Goal: Check status: Check status

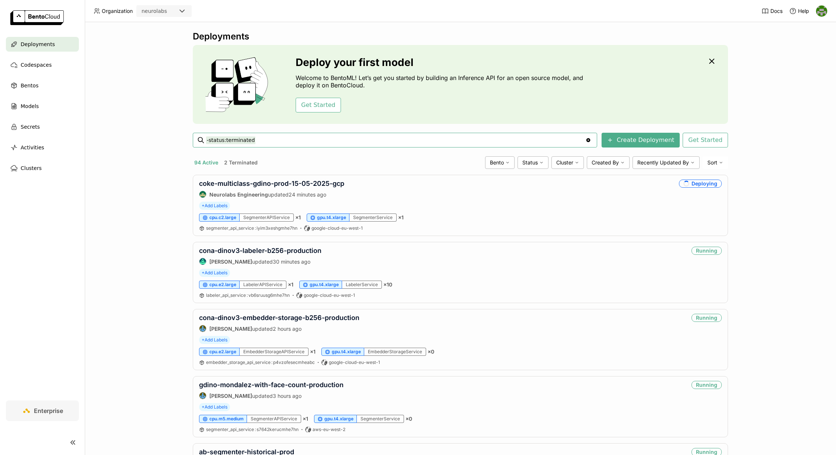
paste input "labeler-step-annotation"
type input "-status:terminated labeler-step-annotation"
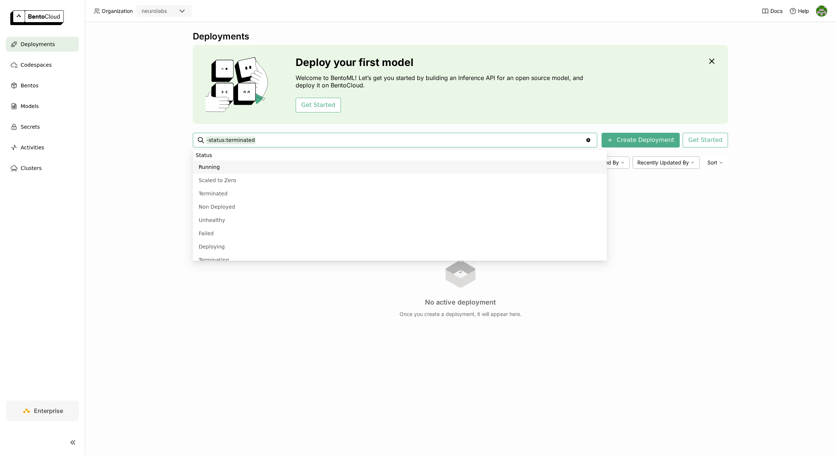
paste input "cona-dinov3-labeler"
type input "-status:terminated cona-dinov3-labeler"
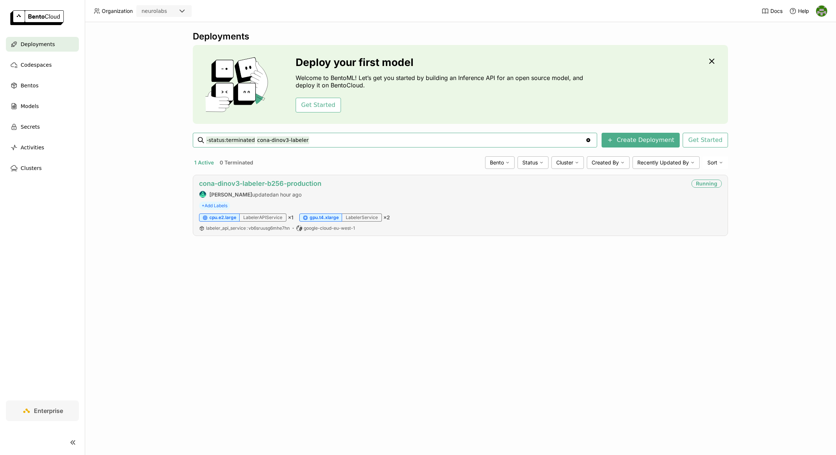
click at [304, 184] on link "cona-dinov3-labeler-b256-production" at bounding box center [260, 183] width 122 height 8
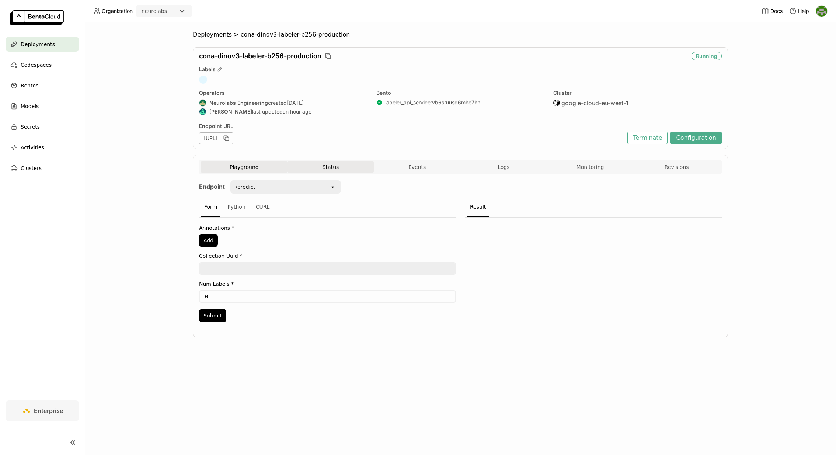
click at [342, 167] on button "Status" at bounding box center [330, 166] width 87 height 11
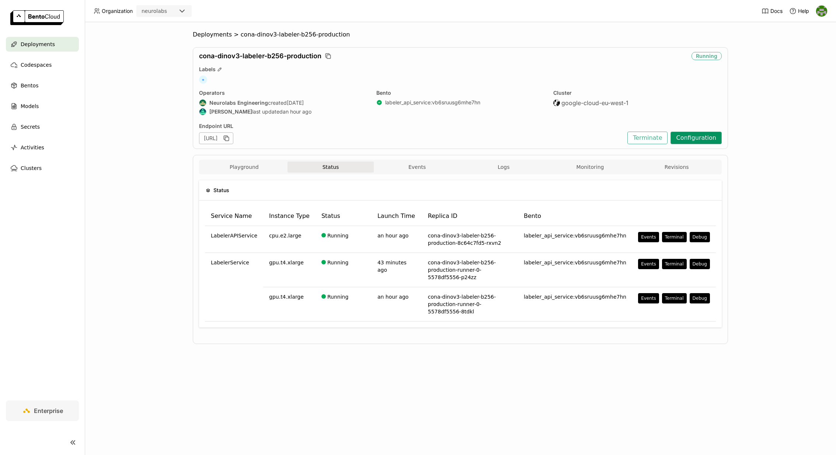
click at [694, 137] on button "Configuration" at bounding box center [695, 138] width 51 height 13
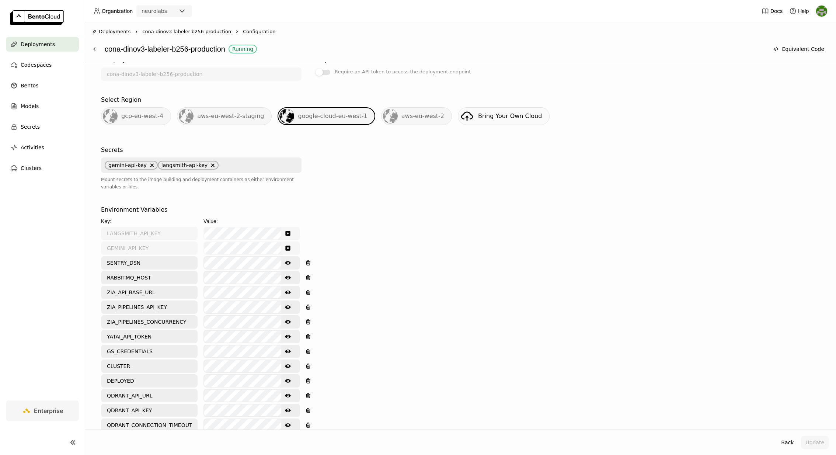
scroll to position [166, 0]
click at [286, 318] on icon "Show password text" at bounding box center [288, 320] width 6 height 4
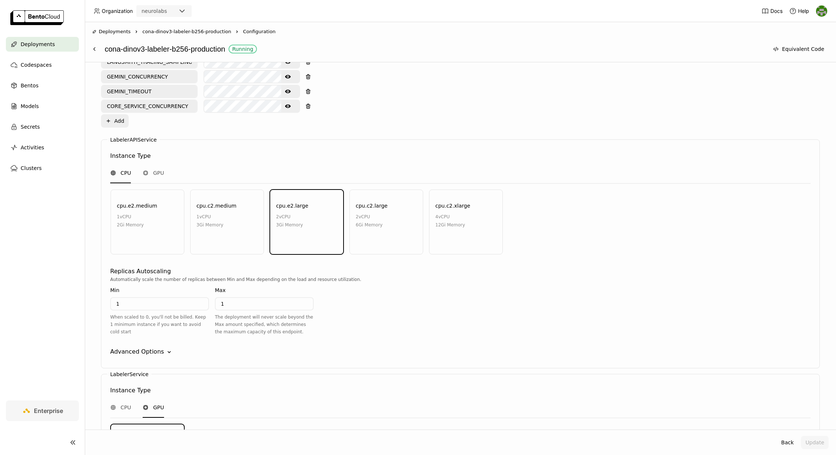
scroll to position [609, 0]
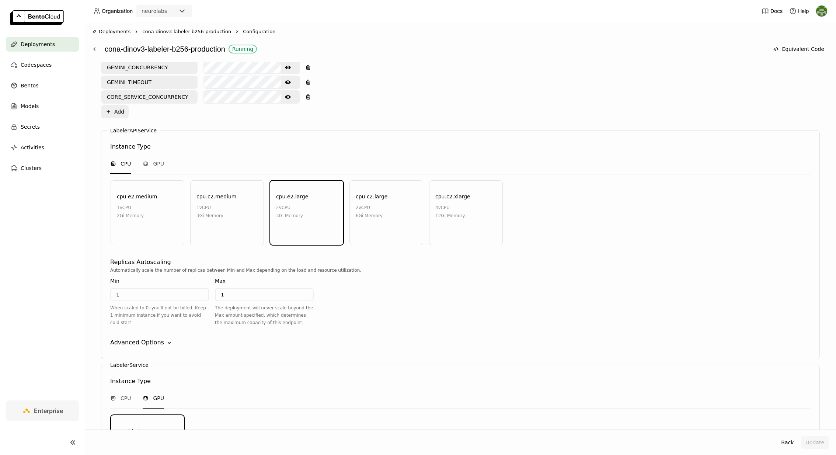
click at [157, 338] on div "Advanced Options" at bounding box center [137, 342] width 54 height 9
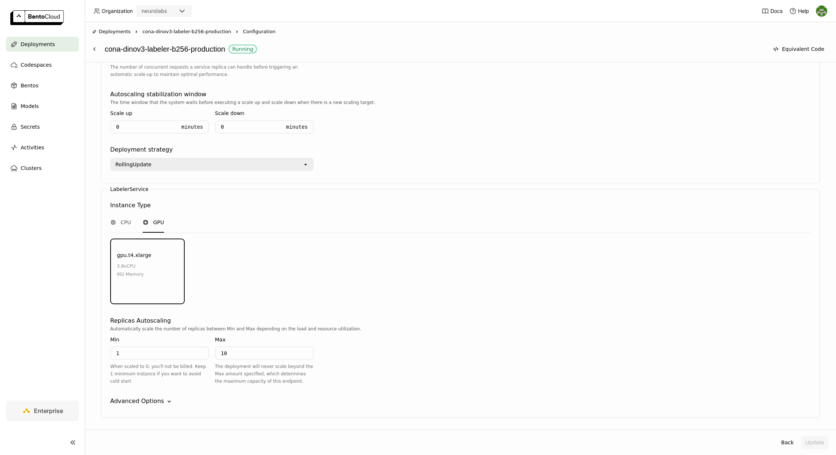
scroll to position [993, 0]
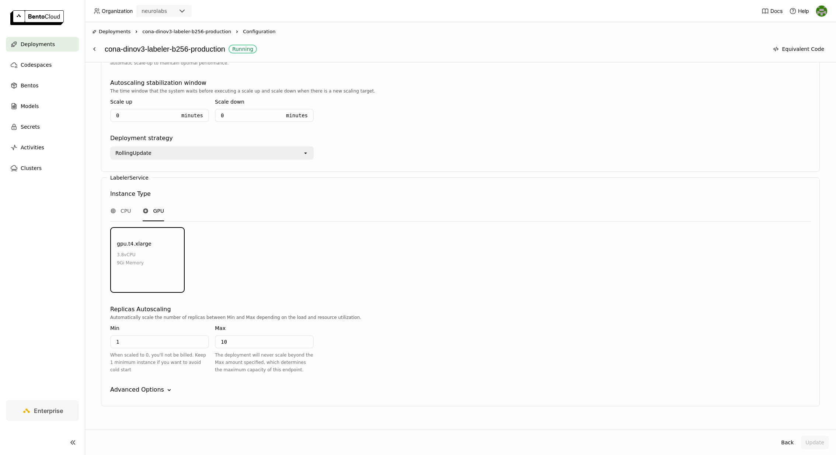
click at [155, 385] on div "Advanced Options" at bounding box center [137, 389] width 54 height 9
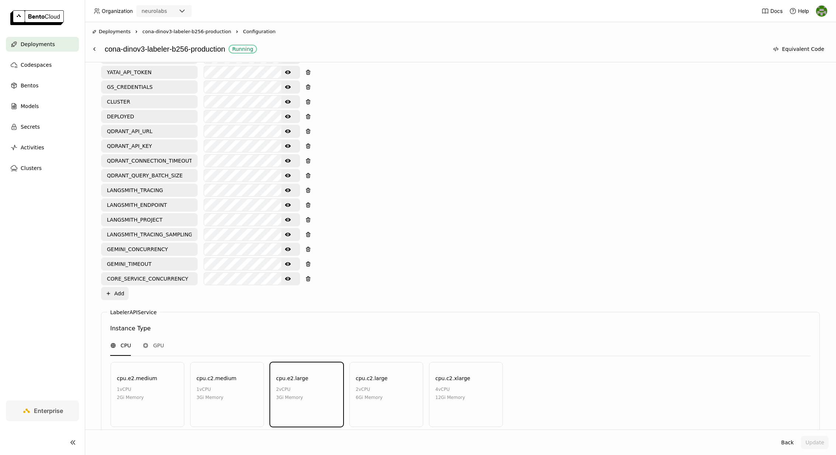
scroll to position [0, 0]
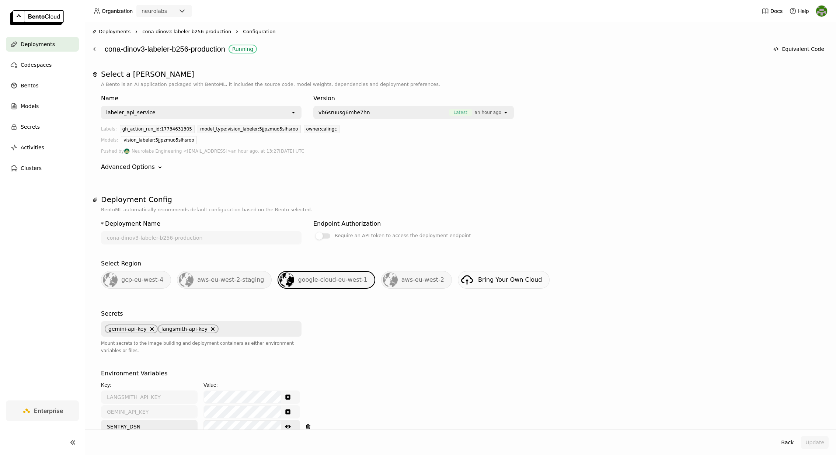
click at [197, 29] on span "cona-dinov3-labeler-b256-production" at bounding box center [186, 31] width 89 height 7
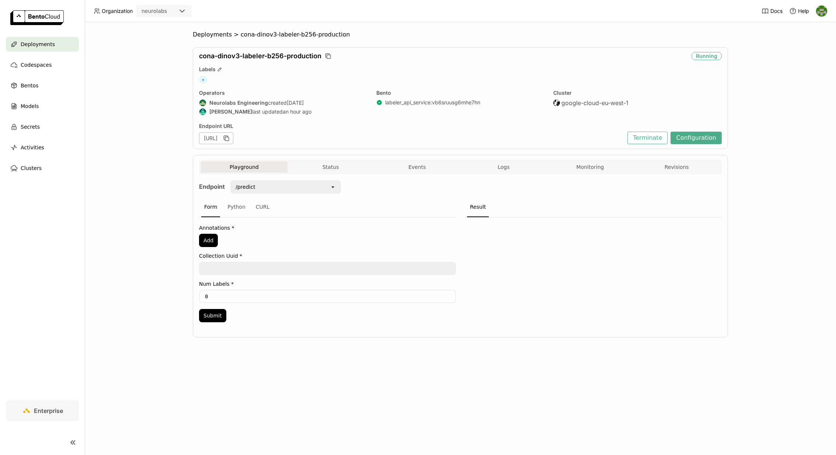
click at [338, 172] on div "Playground Status Events Logs Monitoring Revisions" at bounding box center [460, 167] width 519 height 13
click at [338, 163] on button "Status" at bounding box center [330, 166] width 87 height 11
